Goal: Information Seeking & Learning: Learn about a topic

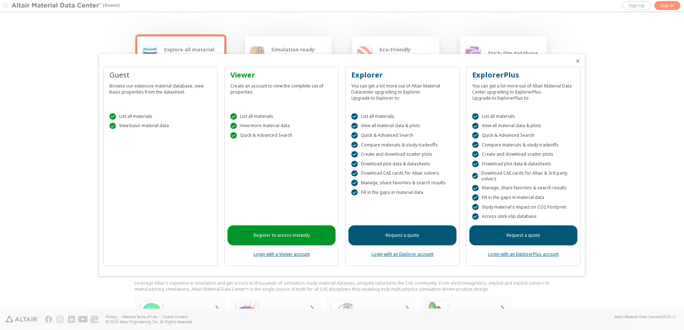
click at [167, 154] on div "Guest Browse our extensive material database, view basic properties from the da…" at bounding box center [160, 167] width 114 height 200
click at [153, 110] on div " List all materials  View basic material data" at bounding box center [161, 119] width 108 height 30
click at [153, 94] on div "Browse our extensive material database, view basic properties from the datashee…" at bounding box center [160, 87] width 102 height 15
click at [154, 154] on div "Guest Browse our extensive material database, view basic properties from the da…" at bounding box center [160, 167] width 114 height 200
click at [176, 49] on div at bounding box center [342, 165] width 684 height 330
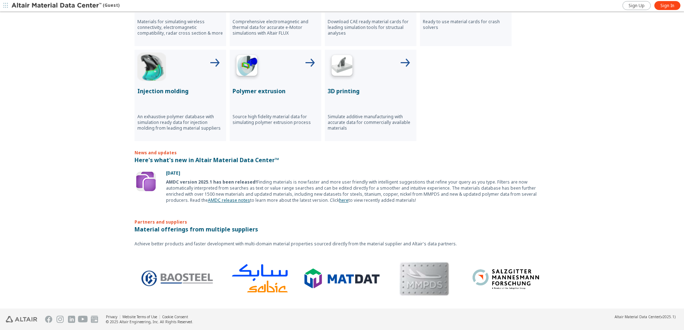
scroll to position [163, 0]
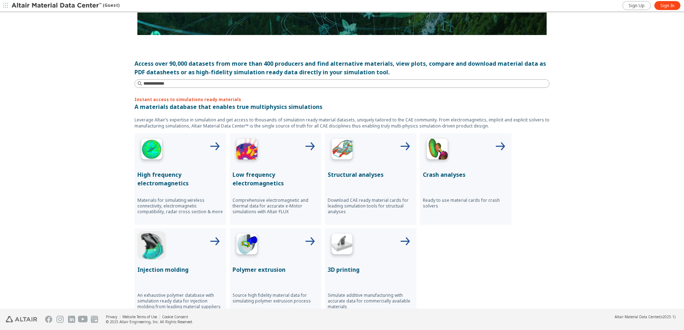
click at [147, 251] on img at bounding box center [151, 245] width 29 height 29
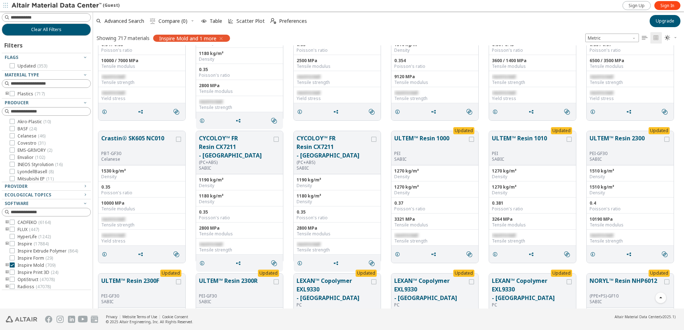
scroll to position [501, 0]
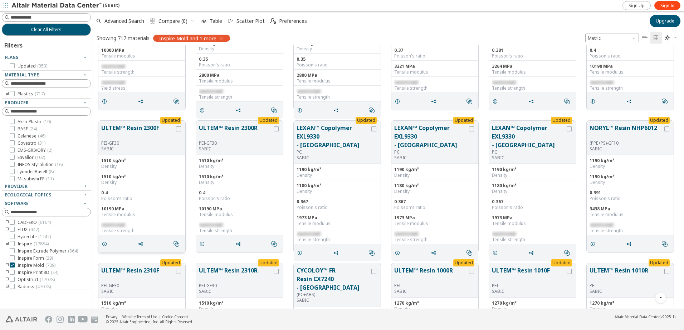
click at [149, 132] on button "ULTEM™ Resin 2300F" at bounding box center [137, 132] width 73 height 17
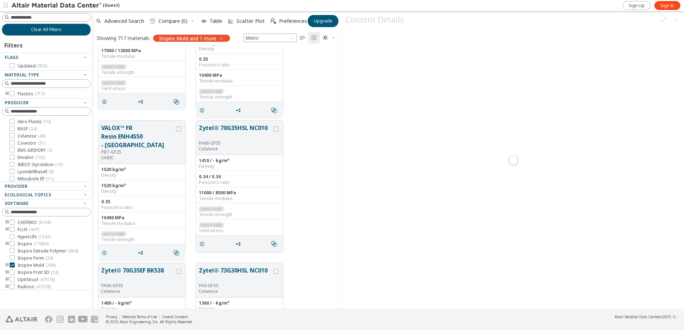
scroll to position [258, 244]
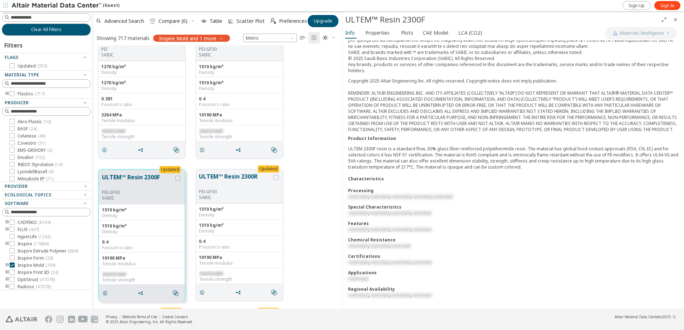
scroll to position [218, 0]
